Goal: Task Accomplishment & Management: Manage account settings

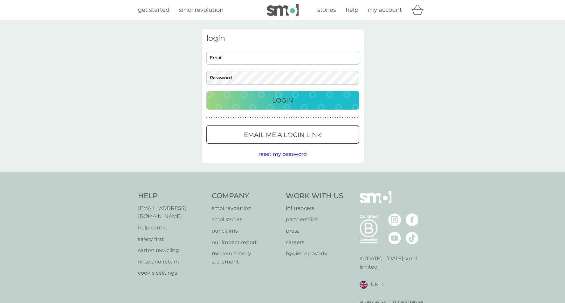
click at [291, 97] on p "Login" at bounding box center [282, 100] width 21 height 10
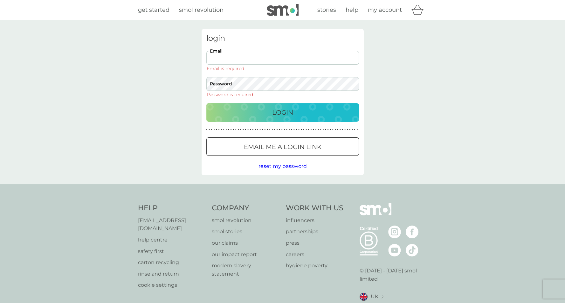
click at [298, 54] on input "Email" at bounding box center [282, 58] width 153 height 14
click at [275, 116] on p "Login" at bounding box center [282, 112] width 21 height 10
click at [278, 59] on input "Email" at bounding box center [282, 58] width 153 height 14
type input "[PERSON_NAME][EMAIL_ADDRESS][DOMAIN_NAME]"
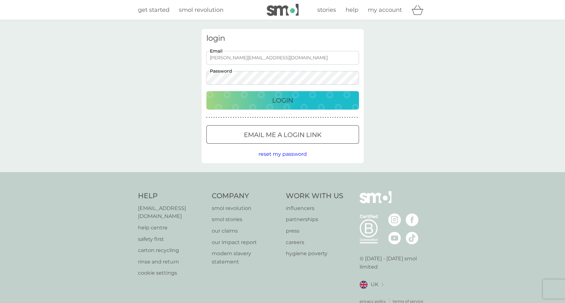
click at [294, 102] on div "Login" at bounding box center [283, 100] width 140 height 10
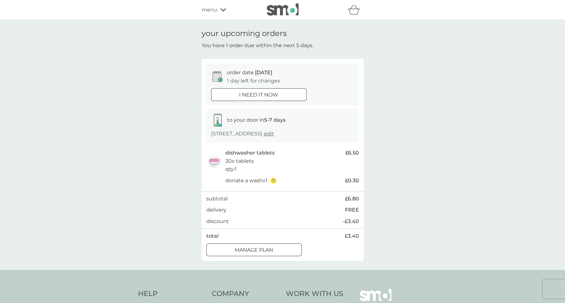
click at [221, 14] on div "refer a friend & you BOTH save smol impact smol shop your smol plans your upcom…" at bounding box center [283, 9] width 162 height 13
click at [222, 13] on div "menu" at bounding box center [229, 10] width 54 height 8
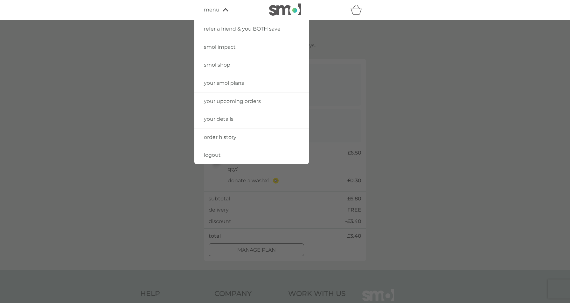
click at [243, 80] on span "your smol plans" at bounding box center [224, 83] width 40 height 6
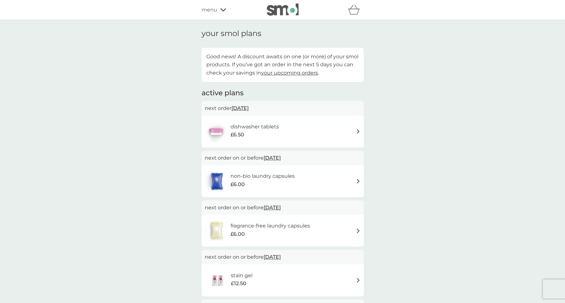
click at [347, 129] on div "dishwasher tablets £6.50" at bounding box center [283, 131] width 156 height 22
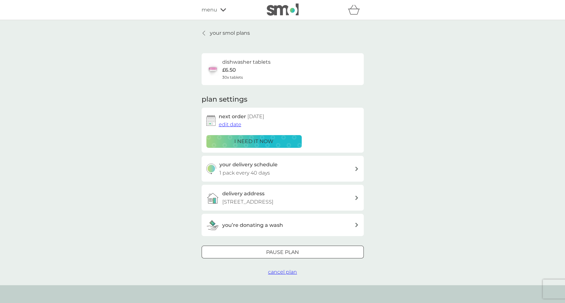
click at [302, 252] on div "Pause plan" at bounding box center [283, 252] width 162 height 8
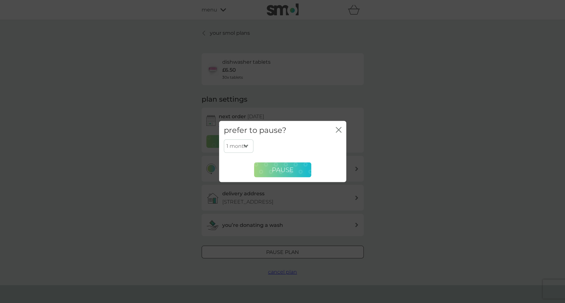
click at [263, 166] on button "Pause" at bounding box center [282, 169] width 57 height 15
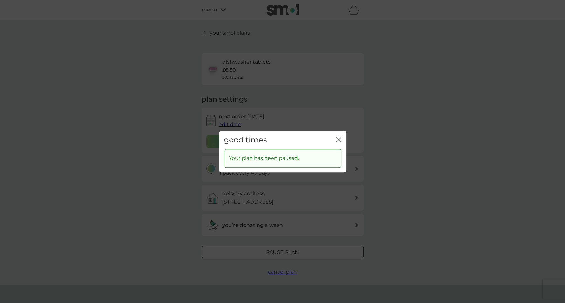
click at [337, 140] on icon "close" at bounding box center [339, 139] width 6 height 6
